Goal: Communication & Community: Answer question/provide support

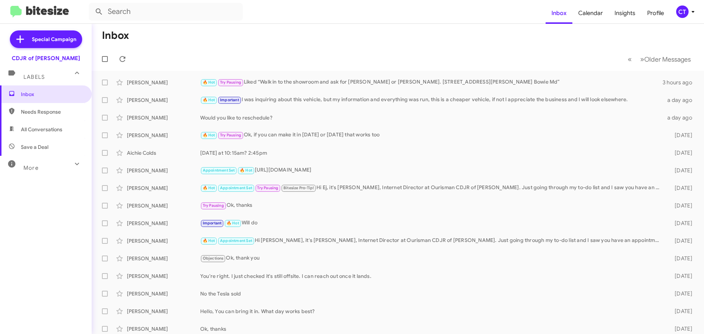
click at [684, 12] on div "CT" at bounding box center [682, 12] width 12 height 12
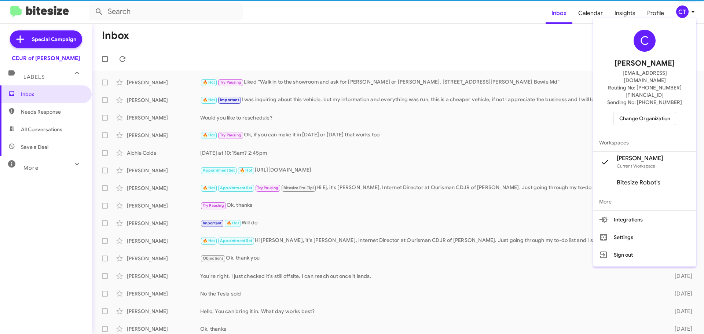
click at [651, 112] on span "Change Organization" at bounding box center [645, 118] width 51 height 12
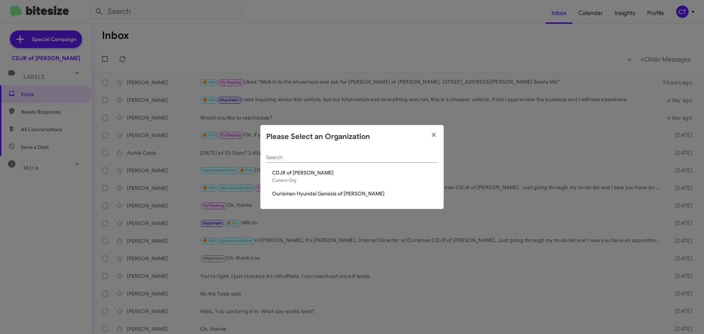
click at [303, 198] on div "Search CDJR of Bowie Current Org Ourisman Hyundai Genesis of [PERSON_NAME]" at bounding box center [351, 179] width 183 height 61
click at [302, 190] on span "Ourisman Hyundai Genesis of [PERSON_NAME]" at bounding box center [355, 193] width 166 height 7
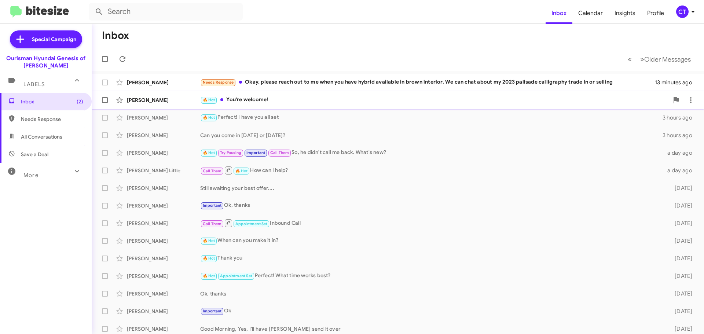
click at [290, 102] on div "🔥 Hot You're welcome!" at bounding box center [434, 100] width 469 height 8
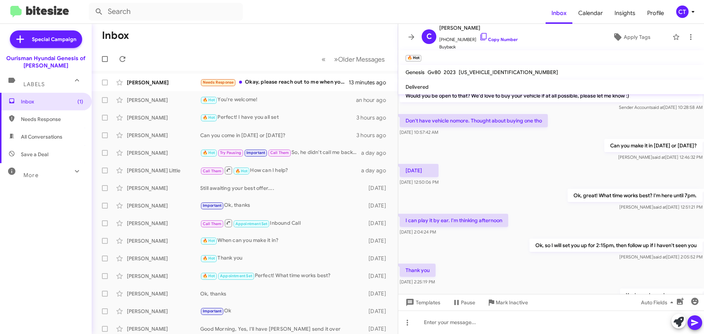
scroll to position [229, 0]
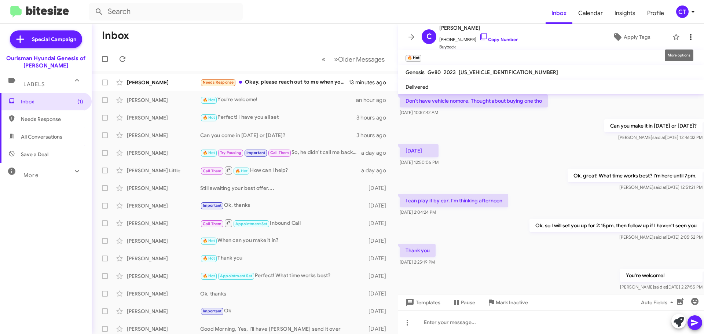
click at [687, 38] on icon at bounding box center [691, 37] width 9 height 9
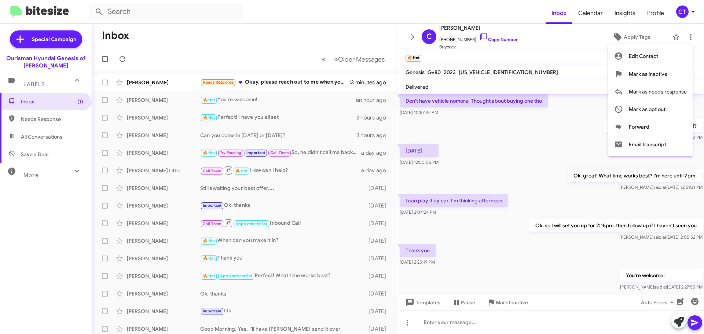
click at [541, 69] on div at bounding box center [352, 167] width 704 height 334
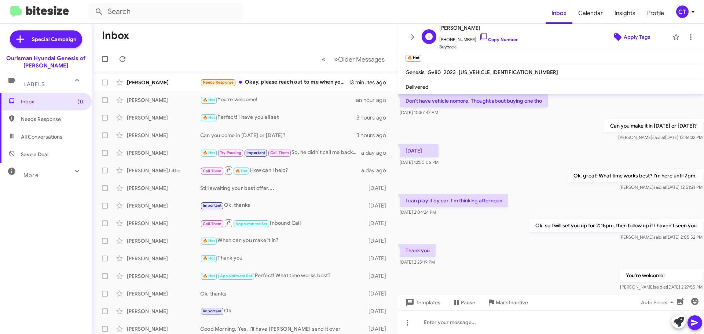
click at [631, 39] on span "Apply Tags" at bounding box center [637, 36] width 27 height 13
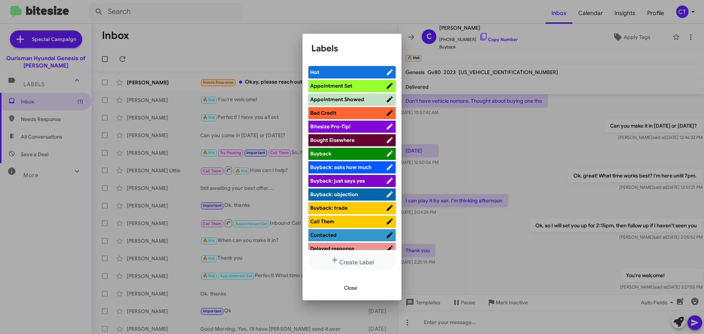
click at [346, 88] on span "Appointment Set" at bounding box center [331, 86] width 42 height 7
click at [347, 288] on span "Close" at bounding box center [350, 287] width 13 height 13
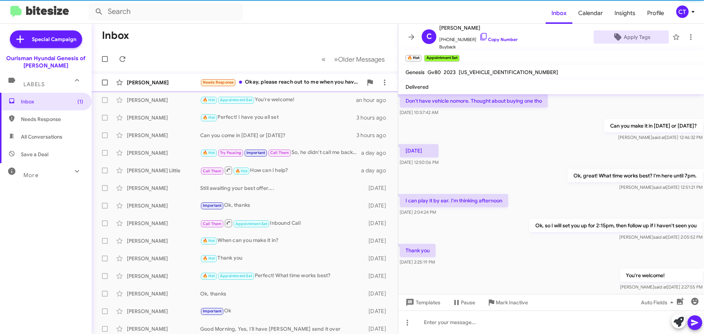
click at [265, 77] on div "Faizan Durrani Needs Response Okay, please reach out to me when you have hybrid…" at bounding box center [245, 82] width 295 height 15
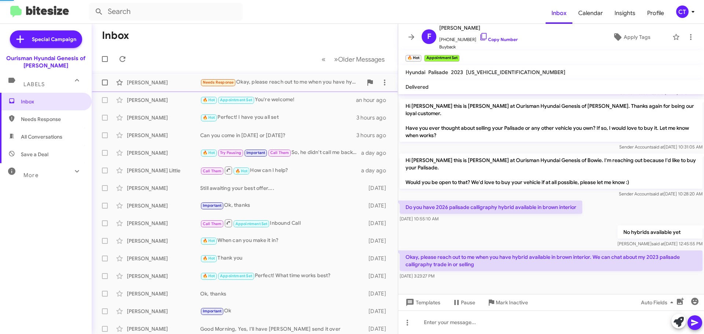
scroll to position [76, 0]
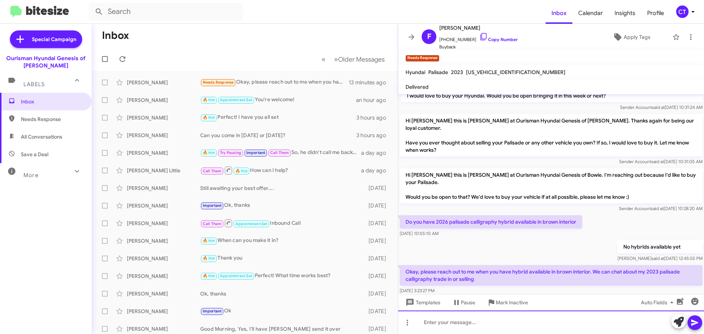
click at [491, 320] on div at bounding box center [551, 322] width 306 height 23
click at [442, 325] on div "No proiblem" at bounding box center [551, 322] width 306 height 23
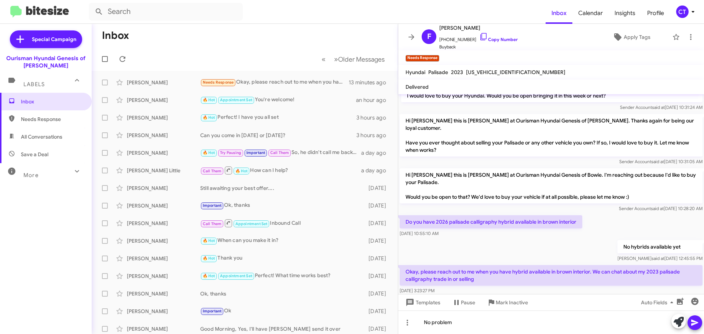
click at [693, 323] on icon at bounding box center [695, 322] width 9 height 9
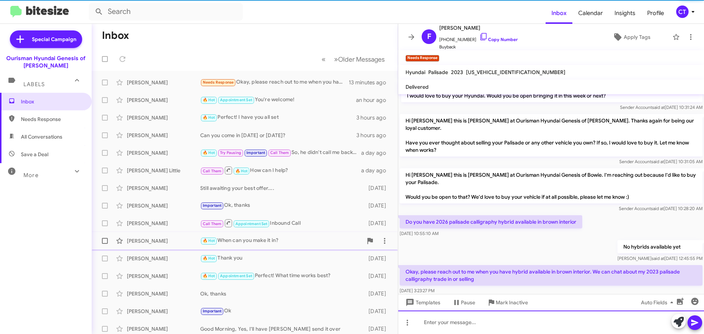
scroll to position [0, 0]
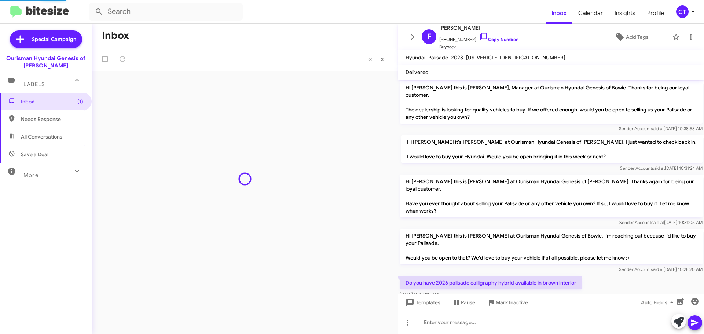
scroll to position [114, 0]
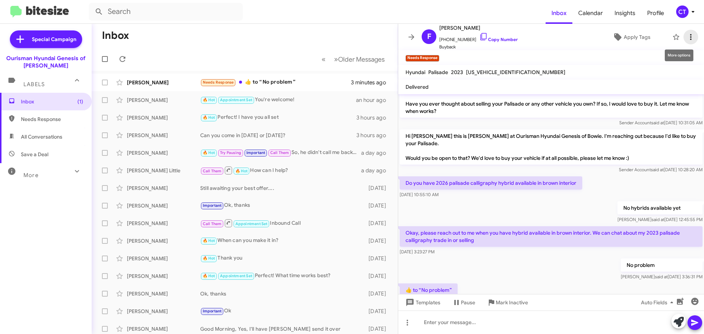
click at [685, 32] on button at bounding box center [691, 37] width 15 height 15
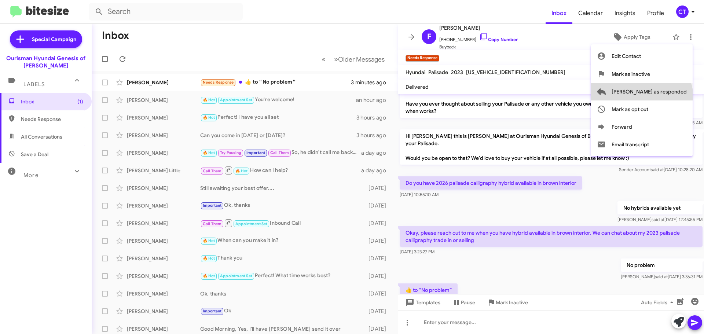
click at [671, 98] on span "Mark as responded" at bounding box center [649, 92] width 75 height 18
